Goal: Check status: Check status

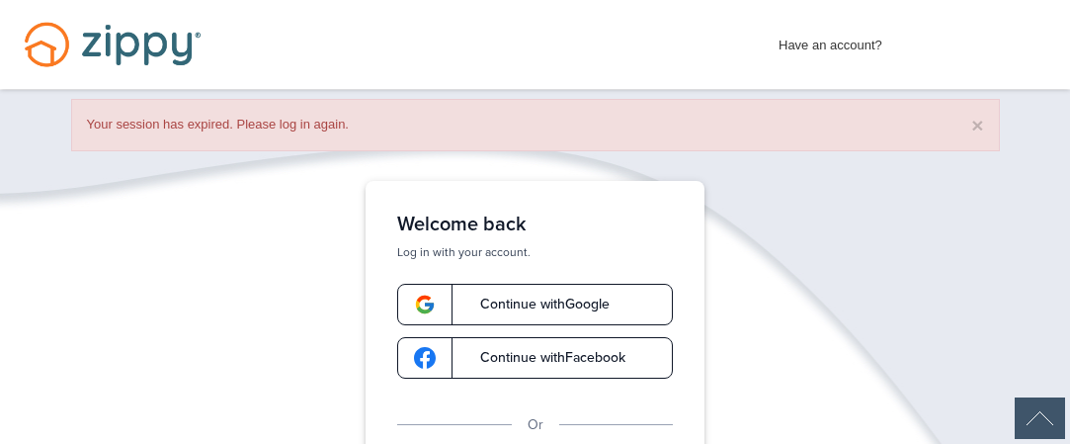
scroll to position [180, 0]
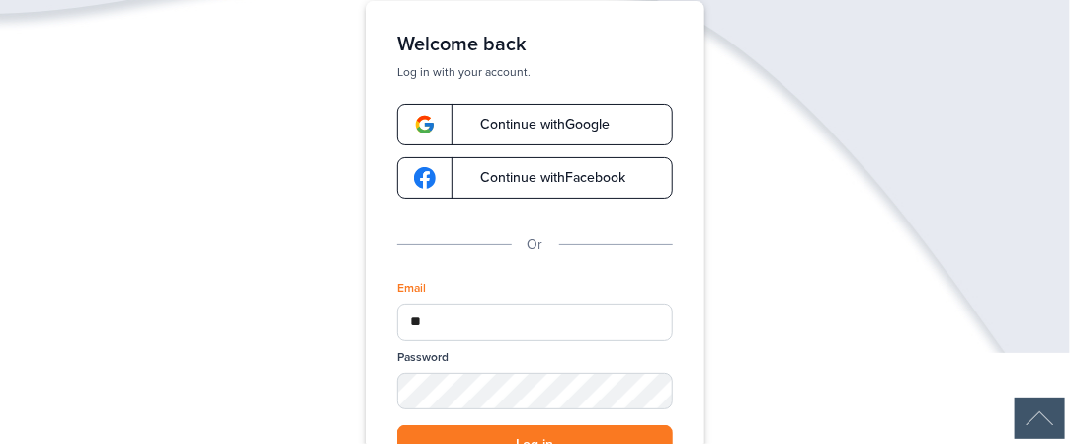
type input "**********"
click at [646, 394] on div "SHOW" at bounding box center [647, 392] width 43 height 19
click at [568, 430] on button "Log in" at bounding box center [535, 445] width 276 height 40
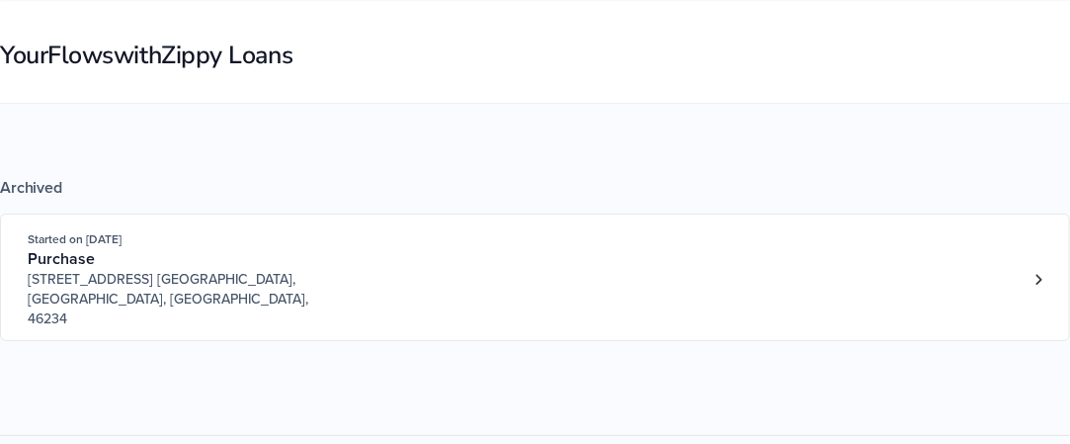
scroll to position [140, 0]
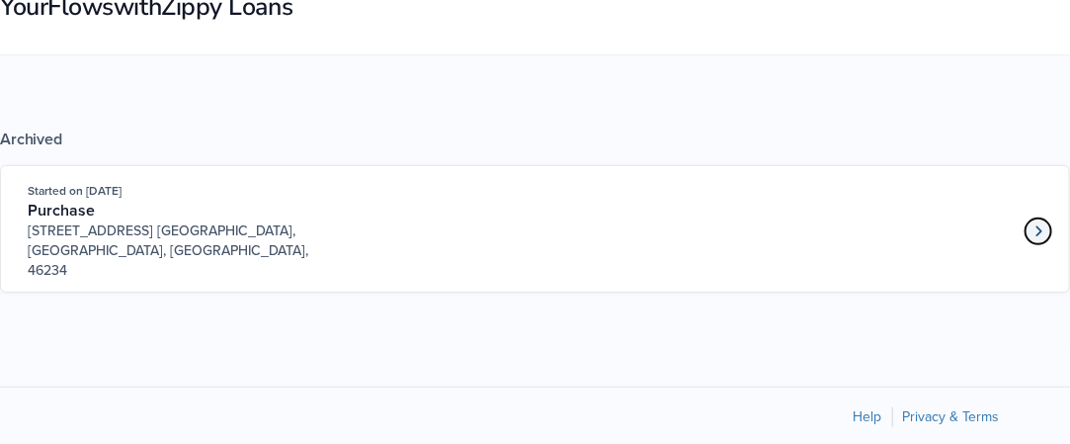
click at [1035, 224] on icon "Loan number 4253767" at bounding box center [1038, 231] width 7 height 14
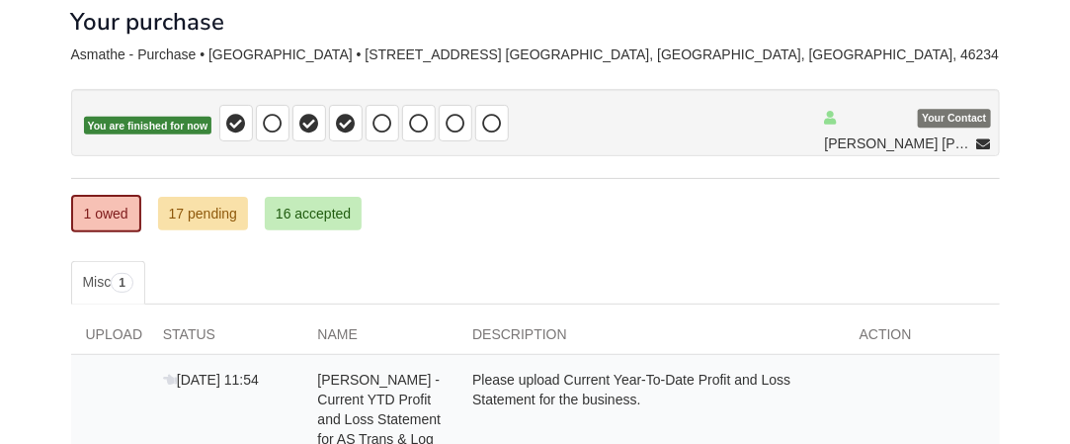
scroll to position [106, 0]
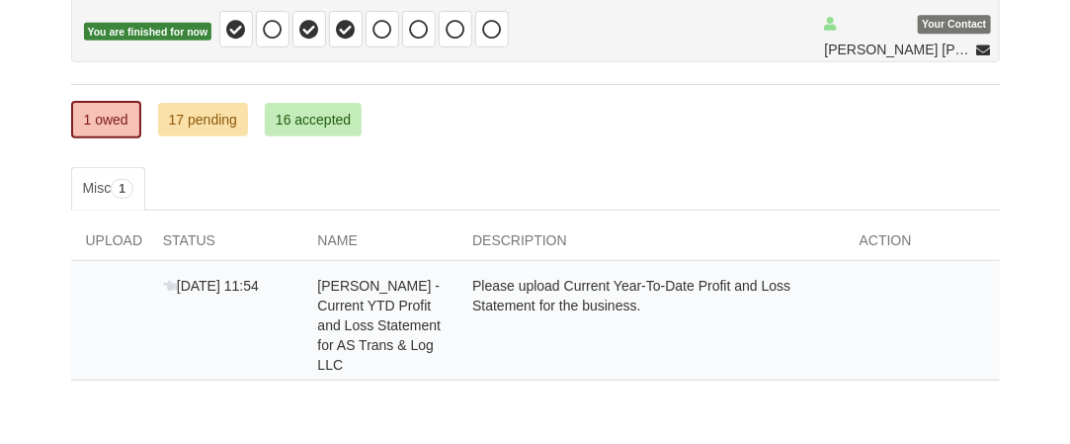
scroll to position [234, 0]
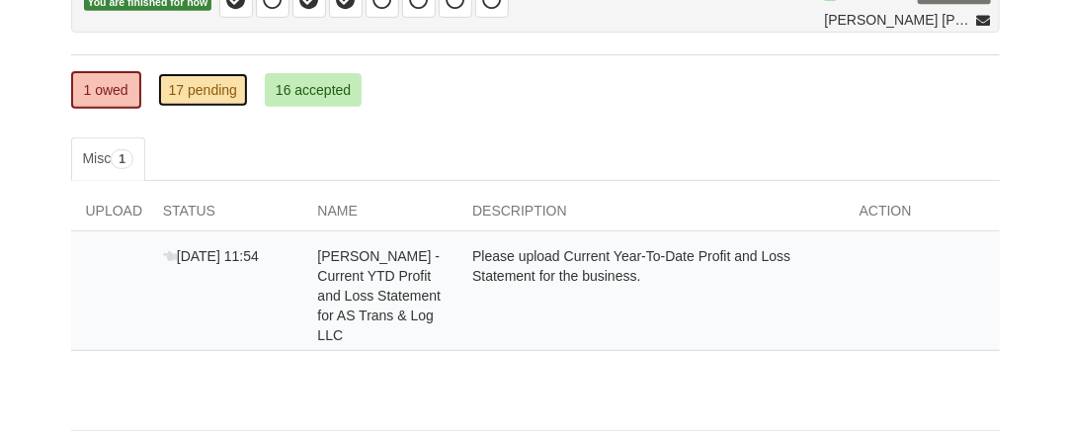
click at [207, 86] on link "17 pending" at bounding box center [203, 90] width 90 height 34
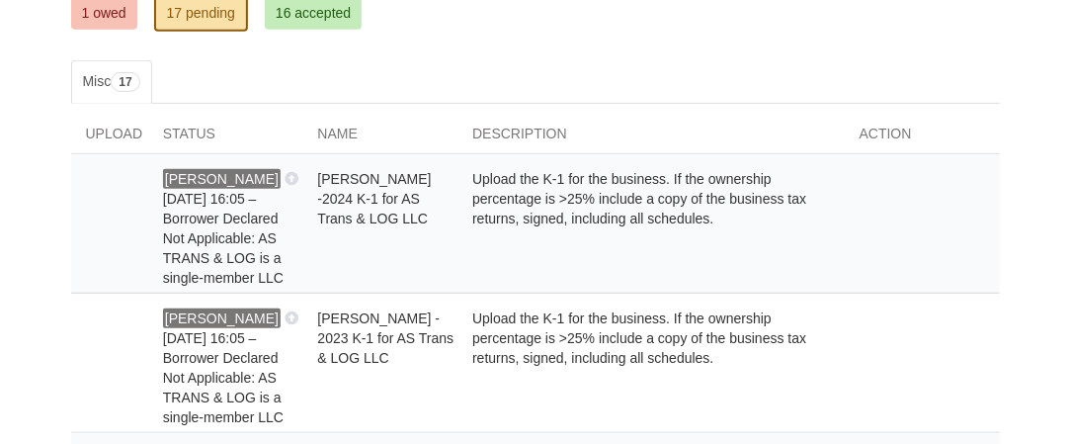
scroll to position [328, 0]
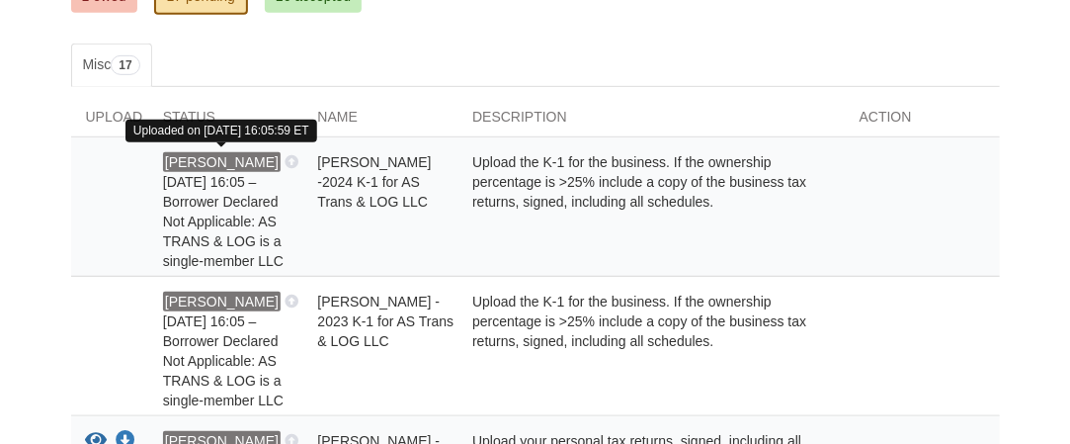
click at [284, 157] on icon at bounding box center [291, 163] width 14 height 14
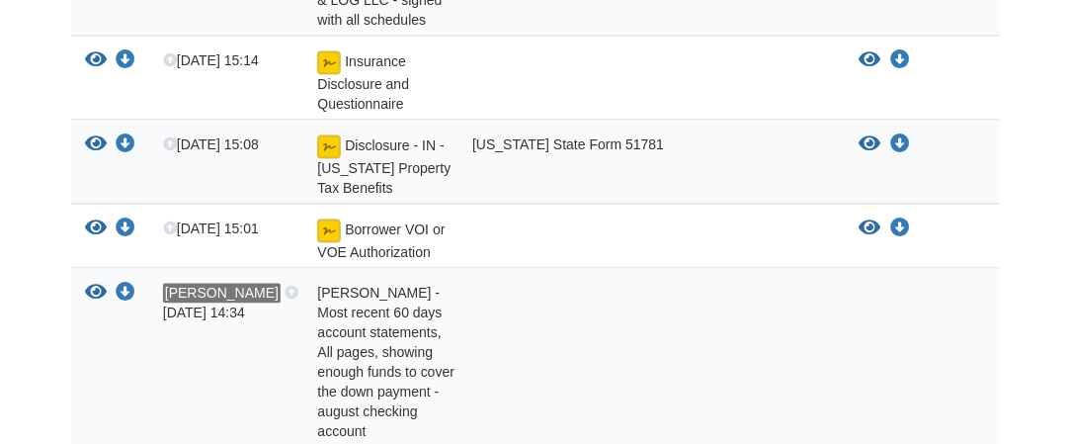
scroll to position [1276, 0]
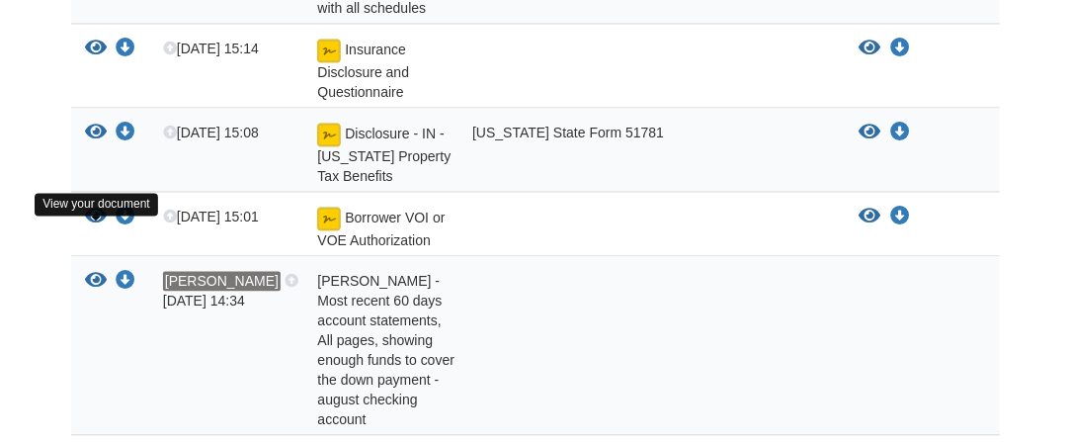
click at [104, 271] on icon "View James Asmathe - Most recent 60 days account statements, All pages, showing…" at bounding box center [97, 281] width 22 height 20
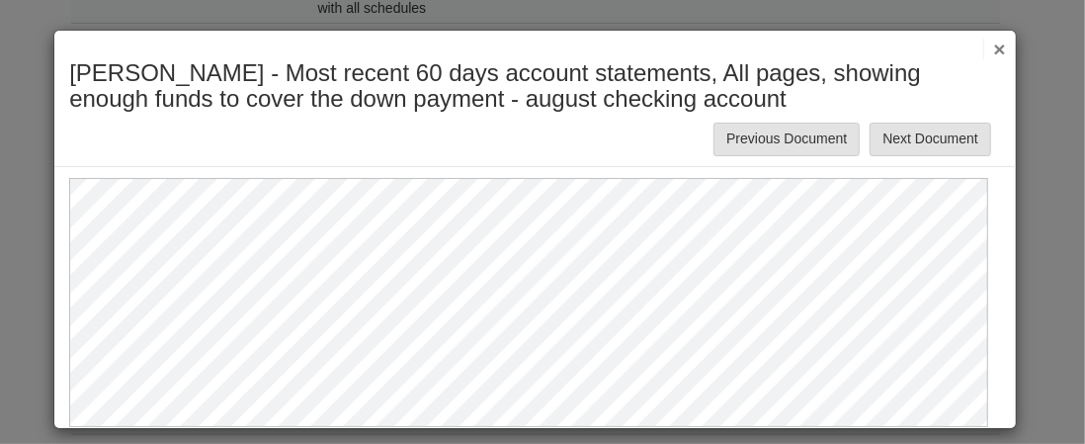
click at [984, 42] on button "×" at bounding box center [994, 49] width 23 height 21
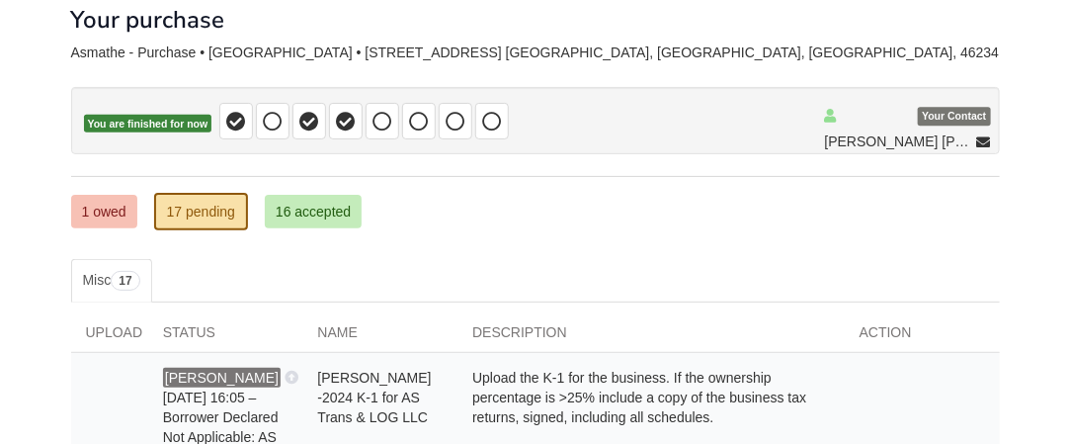
scroll to position [0, 0]
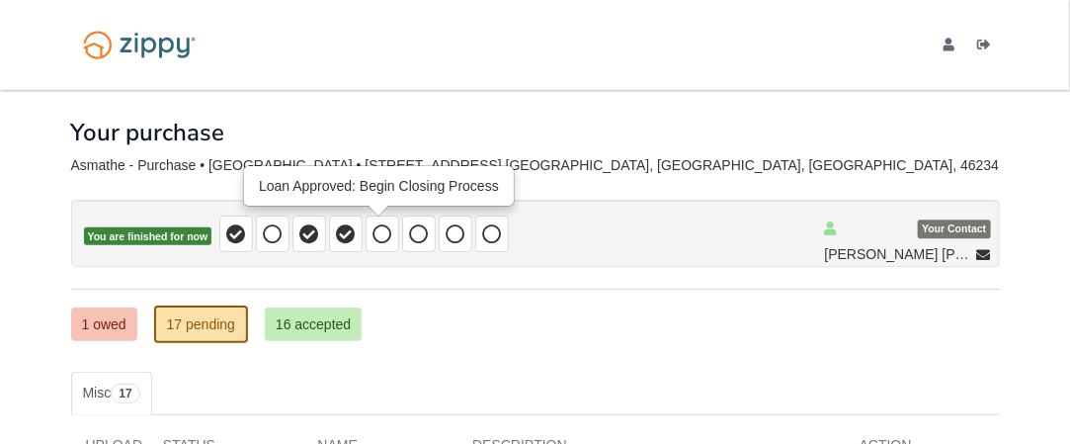
click at [365, 236] on span at bounding box center [382, 233] width 34 height 37
